Goal: Task Accomplishment & Management: Manage account settings

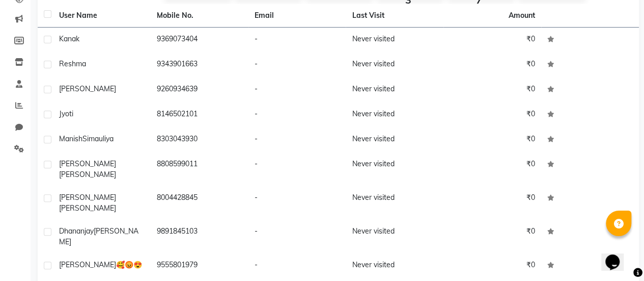
scroll to position [160, 0]
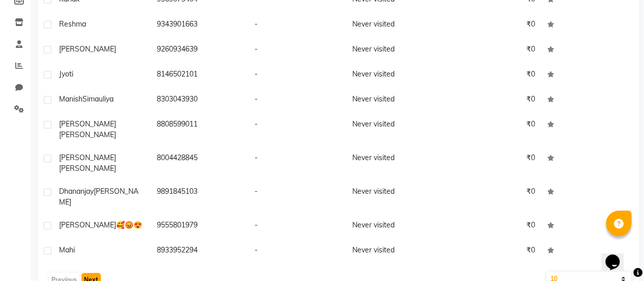
click at [84, 272] on button "Next" at bounding box center [90, 279] width 19 height 14
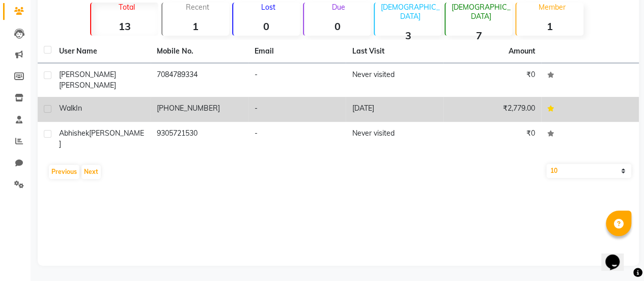
click at [48, 105] on label at bounding box center [48, 109] width 8 height 8
click at [48, 106] on input "checkbox" at bounding box center [47, 109] width 7 height 7
checkbox input "true"
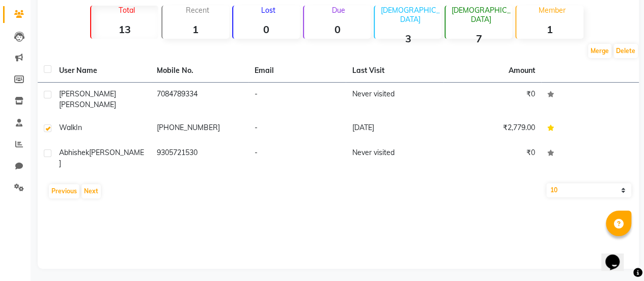
scroll to position [0, 0]
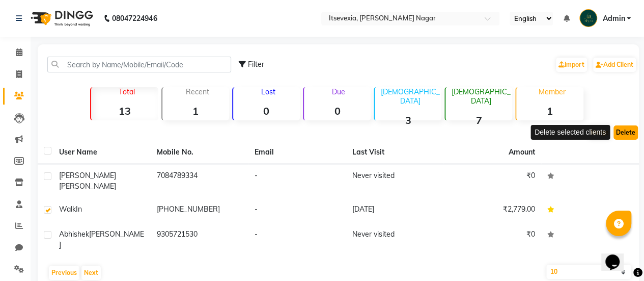
click at [625, 135] on button "Delete" at bounding box center [626, 132] width 24 height 14
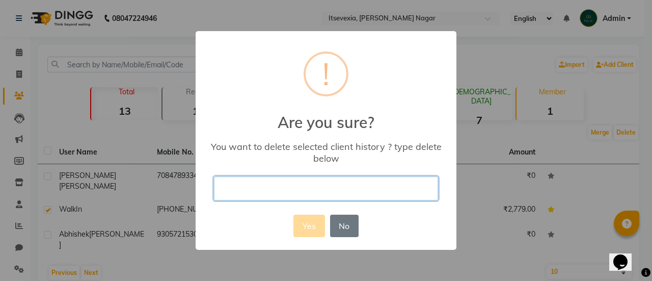
click at [325, 200] on input "text" at bounding box center [326, 188] width 224 height 24
type input "k"
type input "Dummy Record"
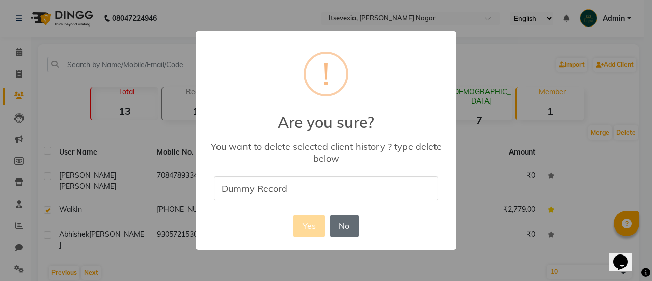
click at [355, 232] on button "No" at bounding box center [344, 225] width 29 height 22
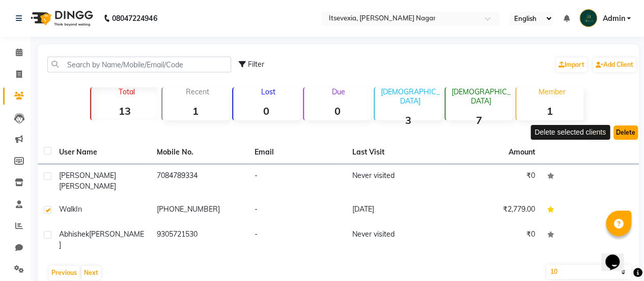
click at [623, 135] on button "Delete" at bounding box center [626, 132] width 24 height 14
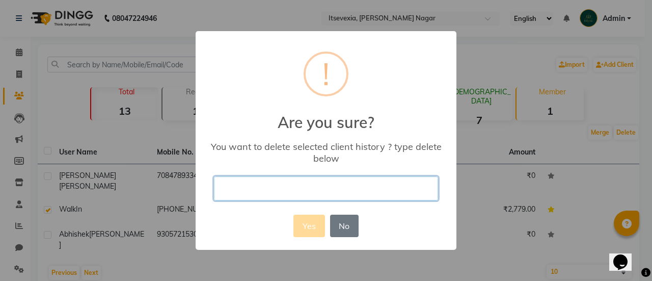
click at [293, 177] on input "text" at bounding box center [326, 188] width 224 height 24
type input "Dummy Record"
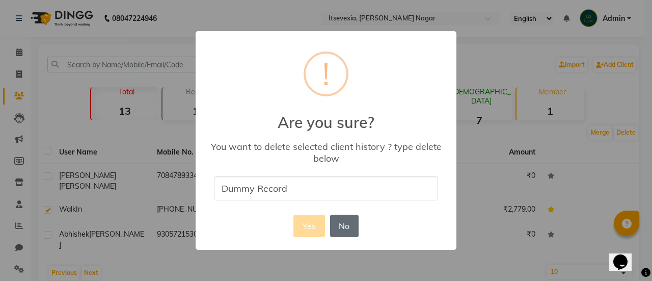
click at [337, 233] on button "No" at bounding box center [344, 225] width 29 height 22
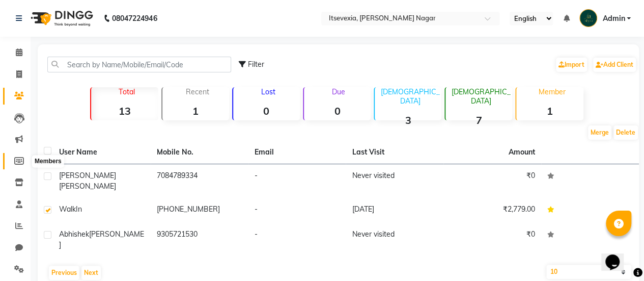
click at [15, 160] on icon at bounding box center [19, 161] width 10 height 8
select select
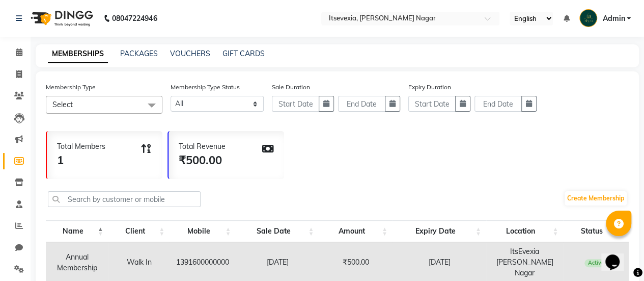
scroll to position [58, 0]
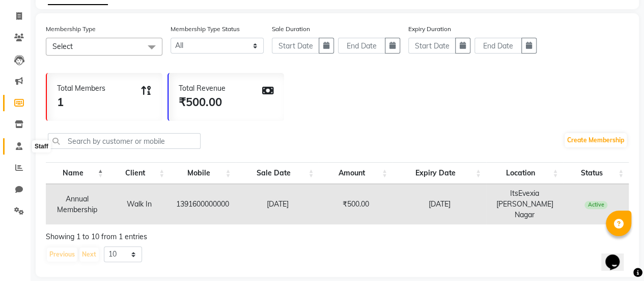
click at [16, 149] on icon at bounding box center [19, 146] width 7 height 8
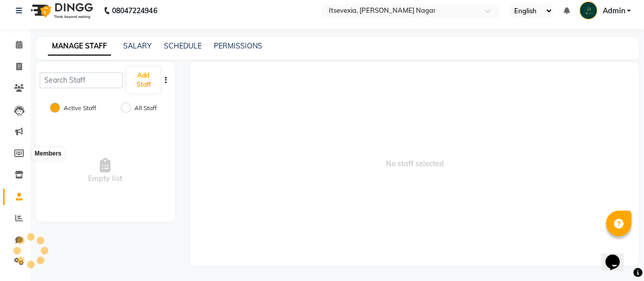
scroll to position [7, 0]
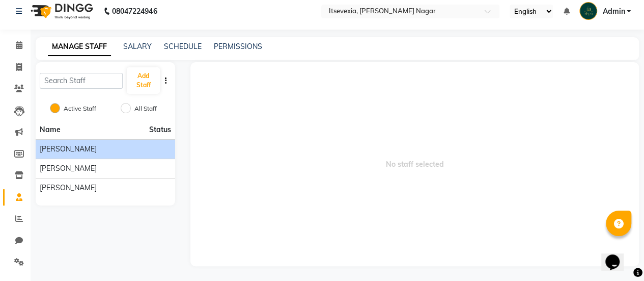
click at [106, 147] on div "[PERSON_NAME]" at bounding box center [105, 149] width 131 height 11
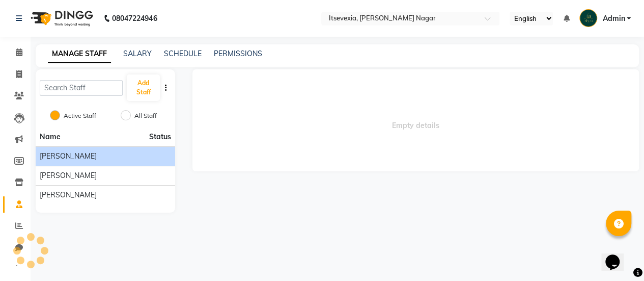
scroll to position [0, 0]
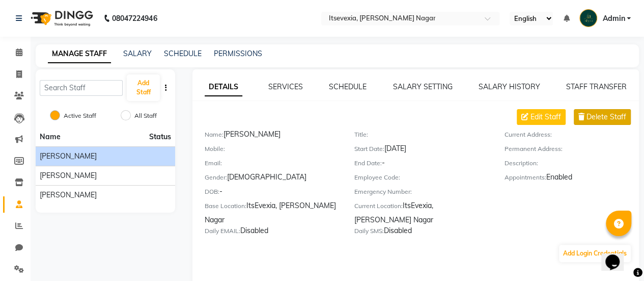
click at [621, 119] on span "Delete Staff" at bounding box center [607, 117] width 40 height 11
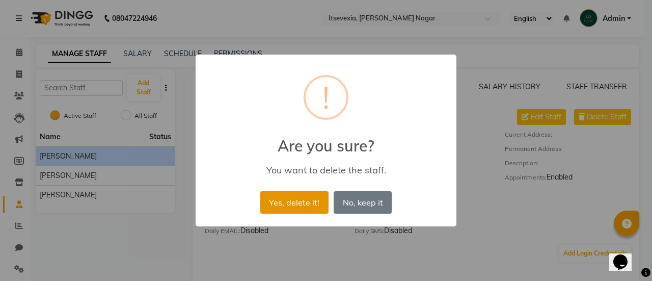
click at [303, 207] on button "Yes, delete it!" at bounding box center [294, 202] width 68 height 22
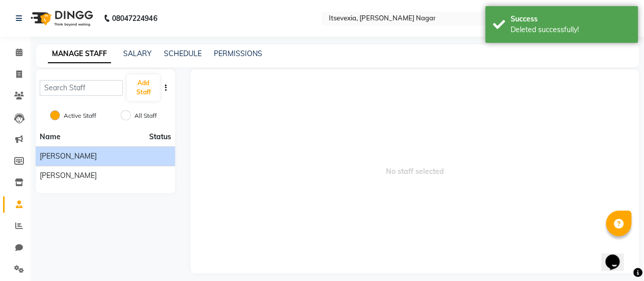
click at [88, 160] on div "[PERSON_NAME]" at bounding box center [105, 156] width 131 height 11
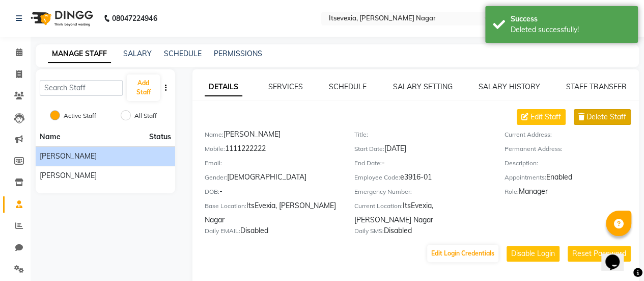
click at [600, 113] on span "Delete Staff" at bounding box center [607, 117] width 40 height 11
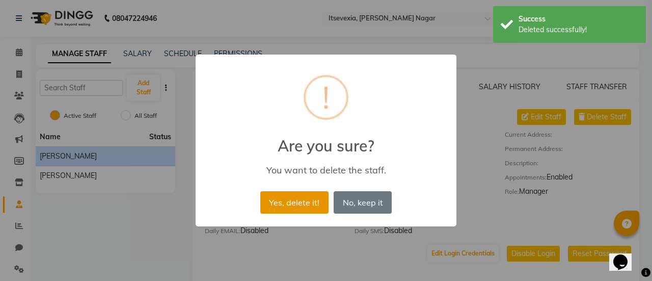
click at [286, 207] on button "Yes, delete it!" at bounding box center [294, 202] width 68 height 22
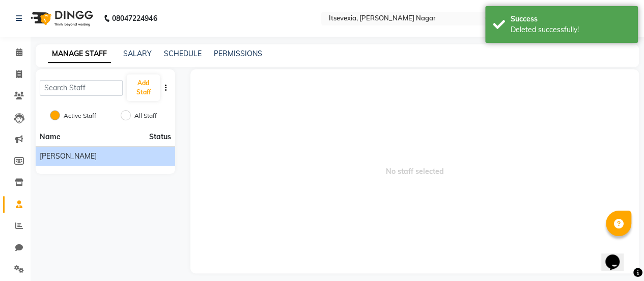
click at [95, 165] on li "[PERSON_NAME]" at bounding box center [106, 155] width 140 height 19
click at [87, 159] on div "[PERSON_NAME]" at bounding box center [105, 156] width 131 height 11
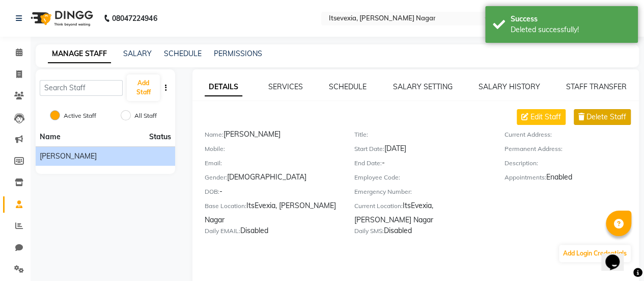
click at [590, 117] on span "Delete Staff" at bounding box center [607, 117] width 40 height 11
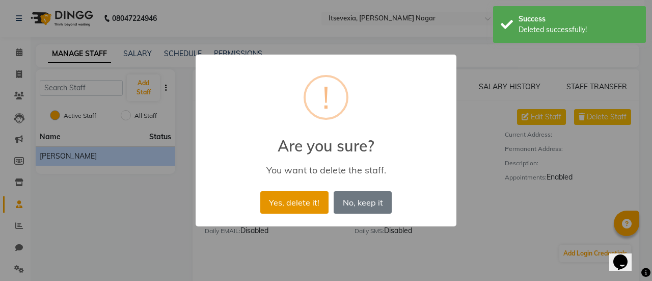
click at [280, 206] on button "Yes, delete it!" at bounding box center [294, 202] width 68 height 22
